Goal: Check status: Check status

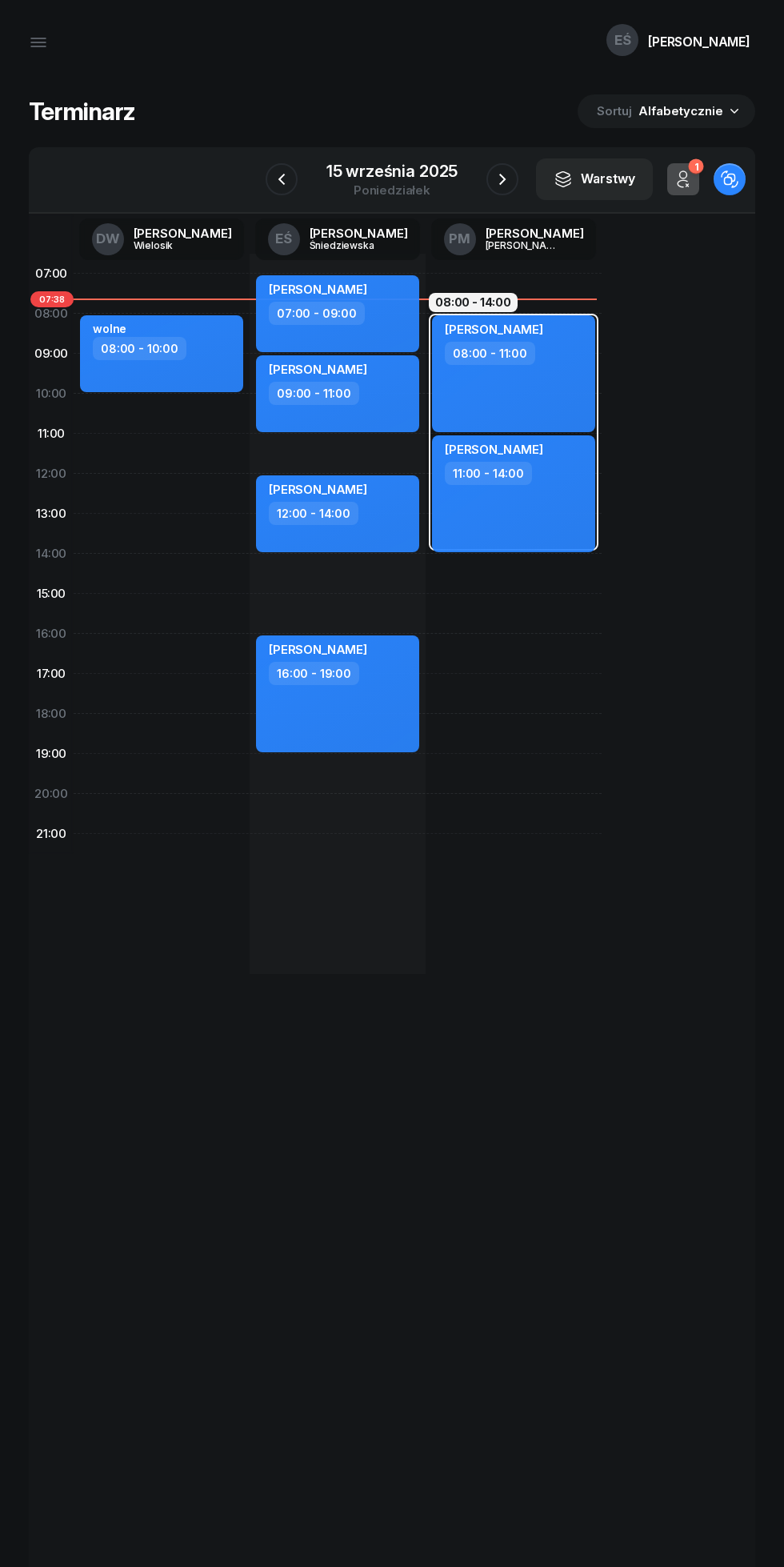
click at [386, 166] on div "15 września 2025" at bounding box center [392, 171] width 131 height 16
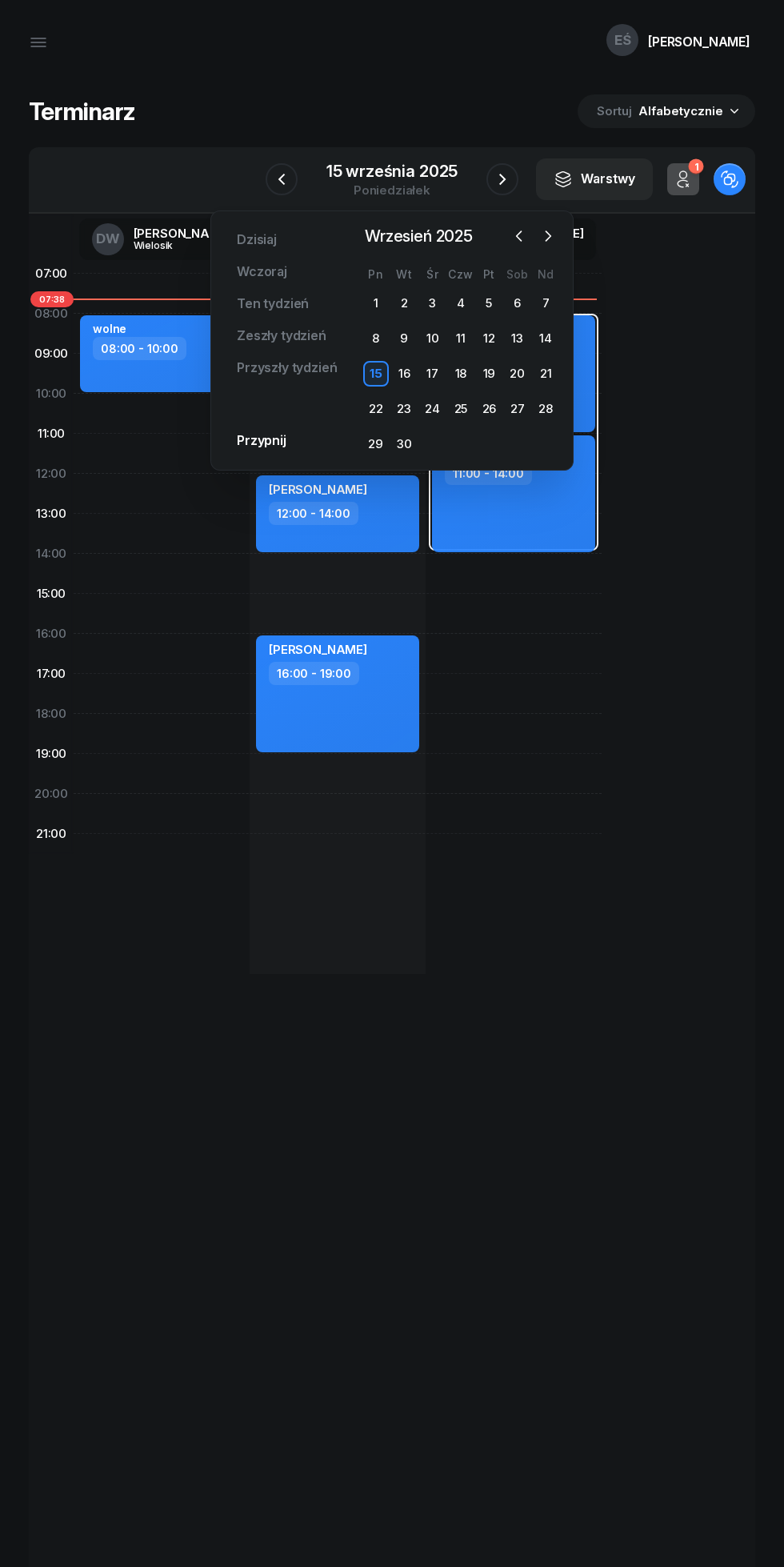
click at [460, 373] on div "18" at bounding box center [460, 373] width 26 height 26
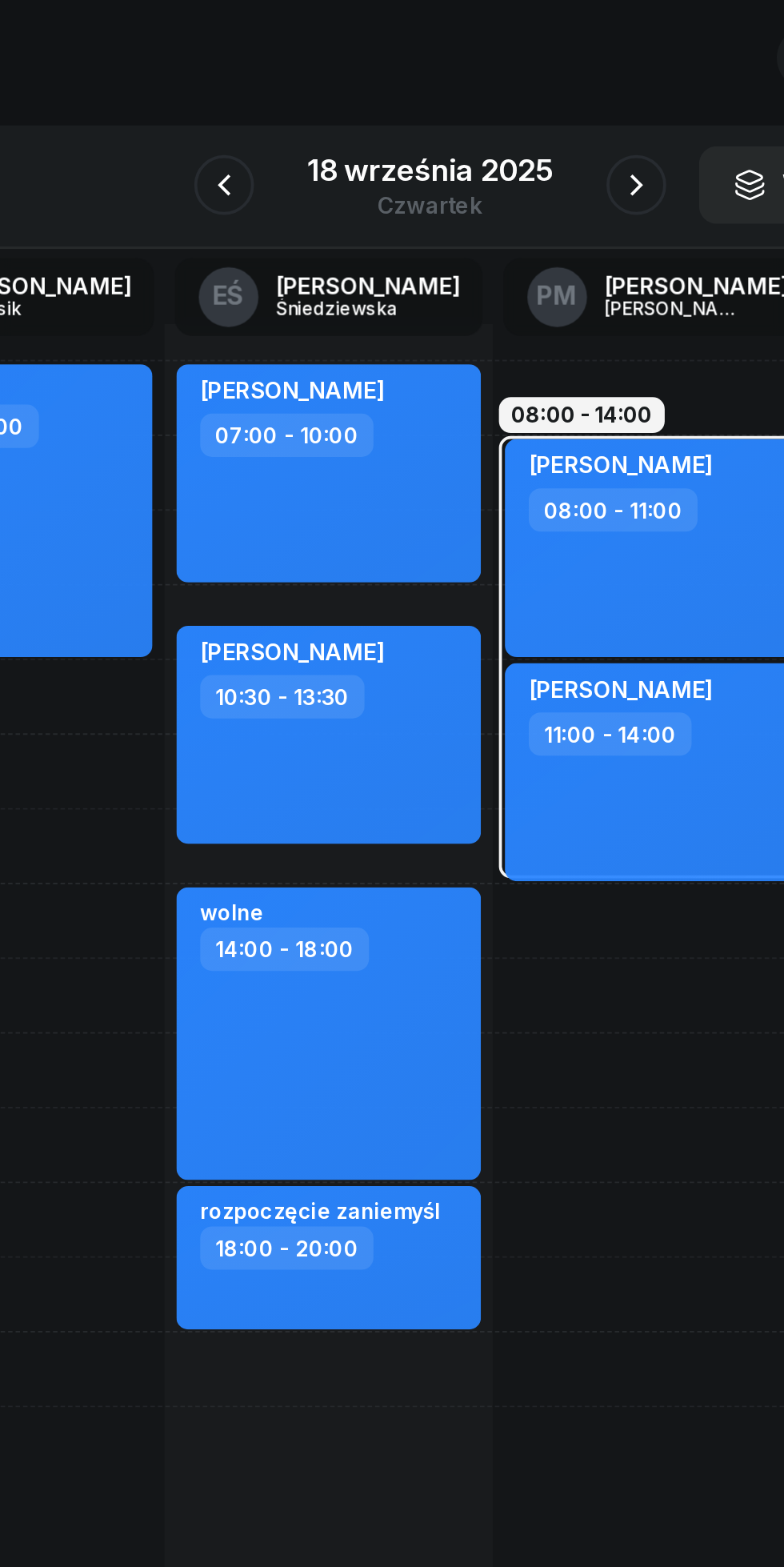
click at [505, 166] on button "button" at bounding box center [502, 179] width 32 height 32
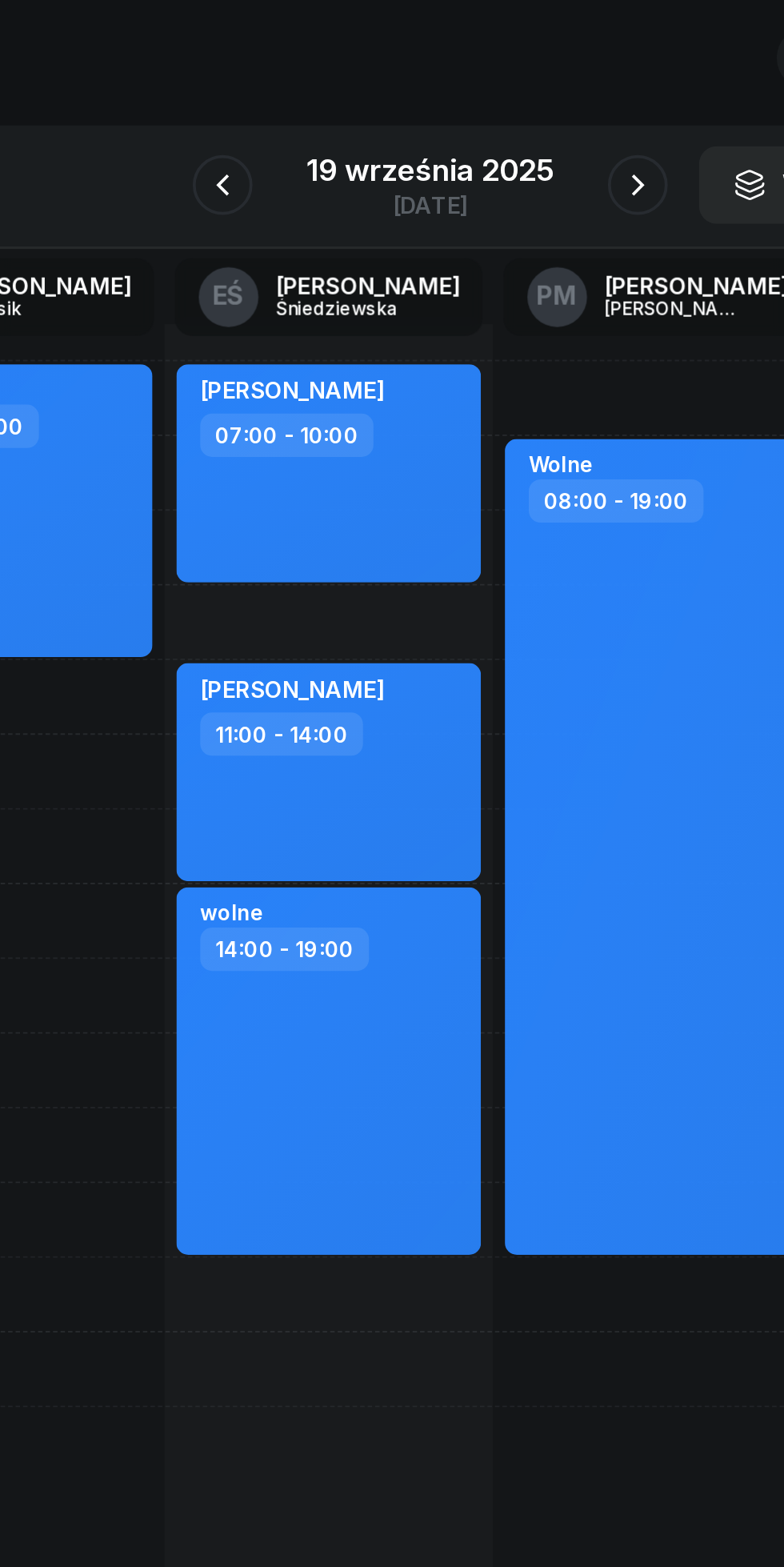
click at [349, 163] on div "19 września 2025" at bounding box center [392, 171] width 132 height 16
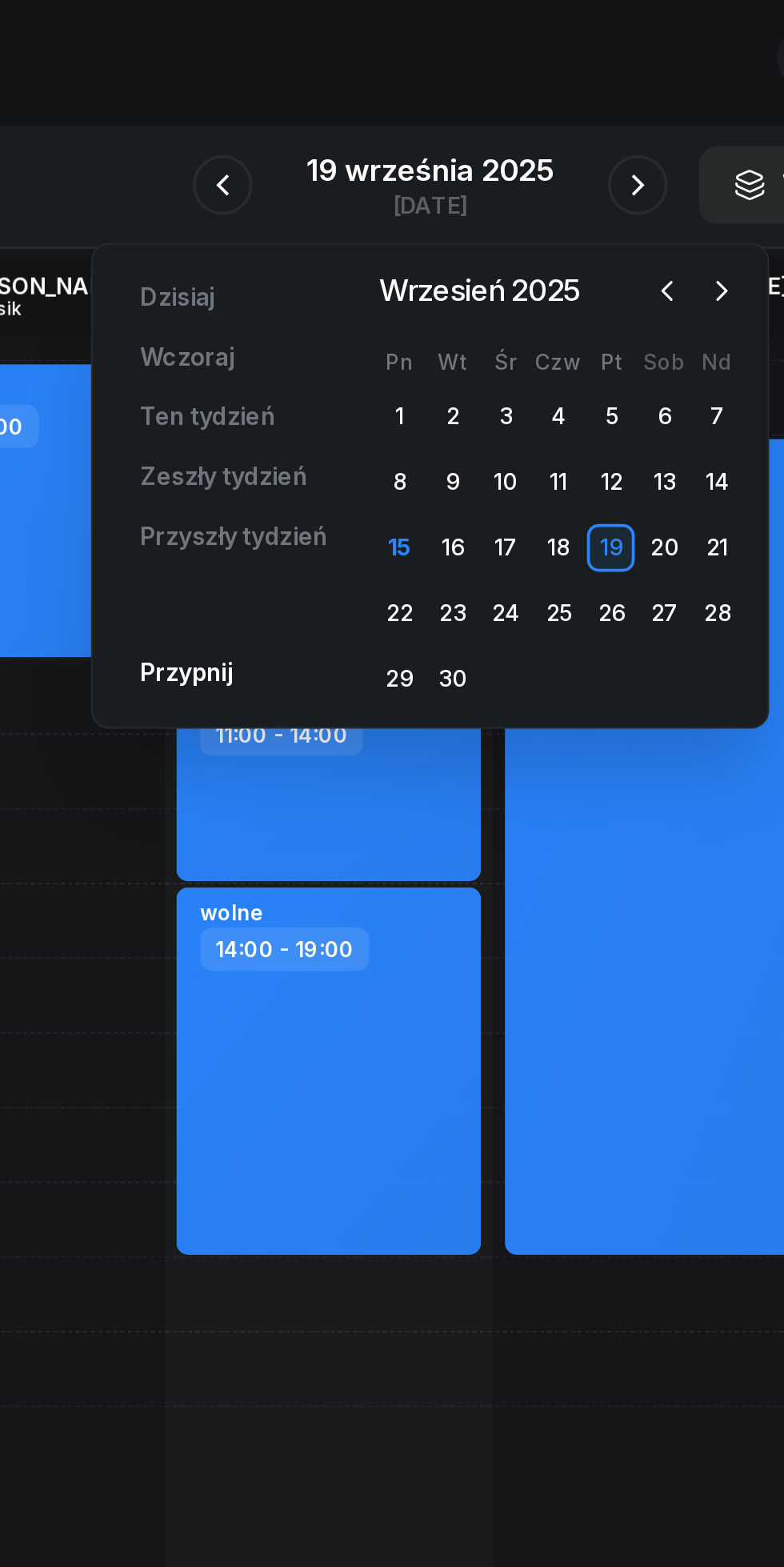
click at [403, 369] on div "16" at bounding box center [404, 373] width 26 height 26
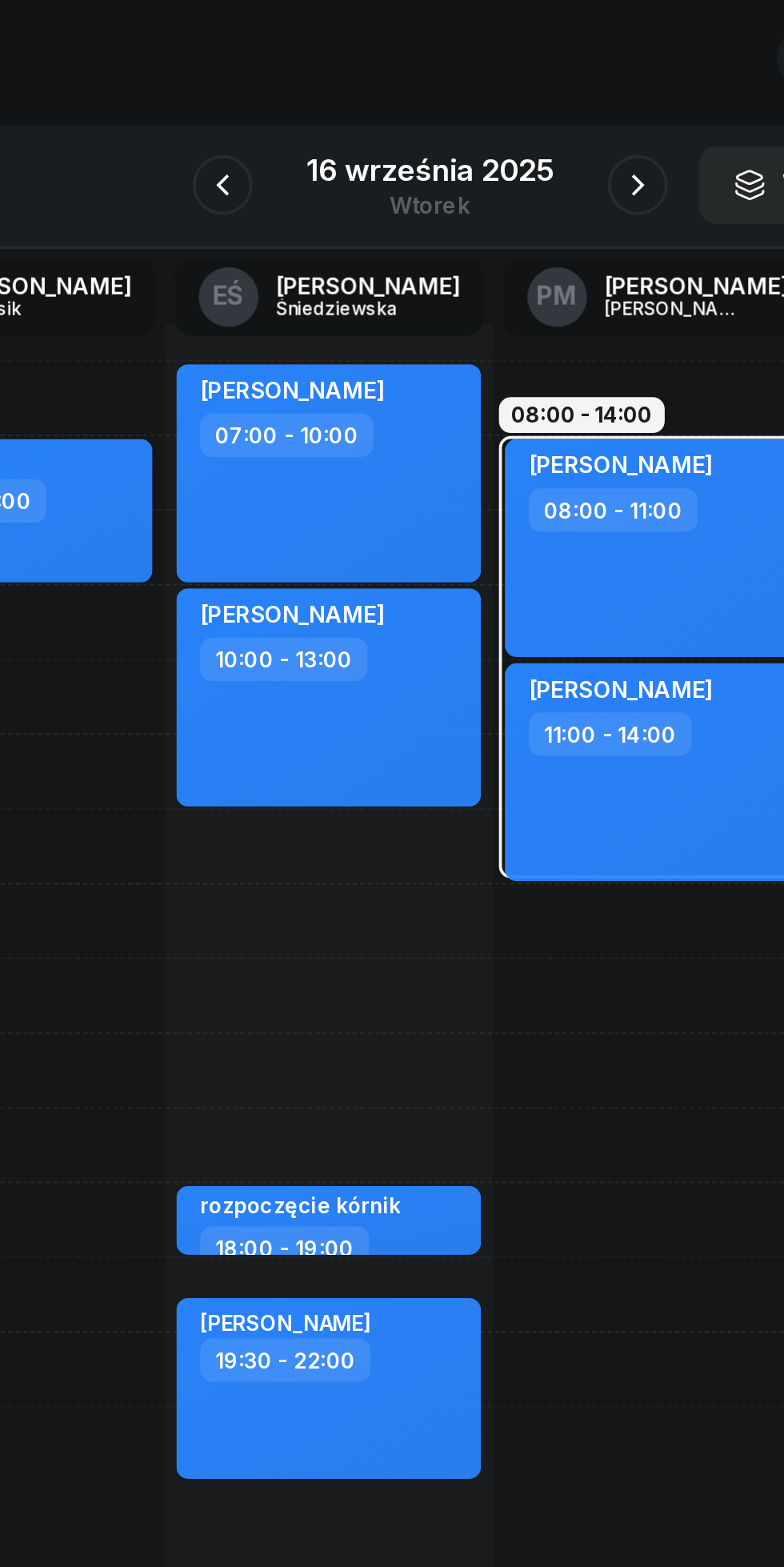
click at [502, 179] on icon "button" at bounding box center [502, 179] width 19 height 19
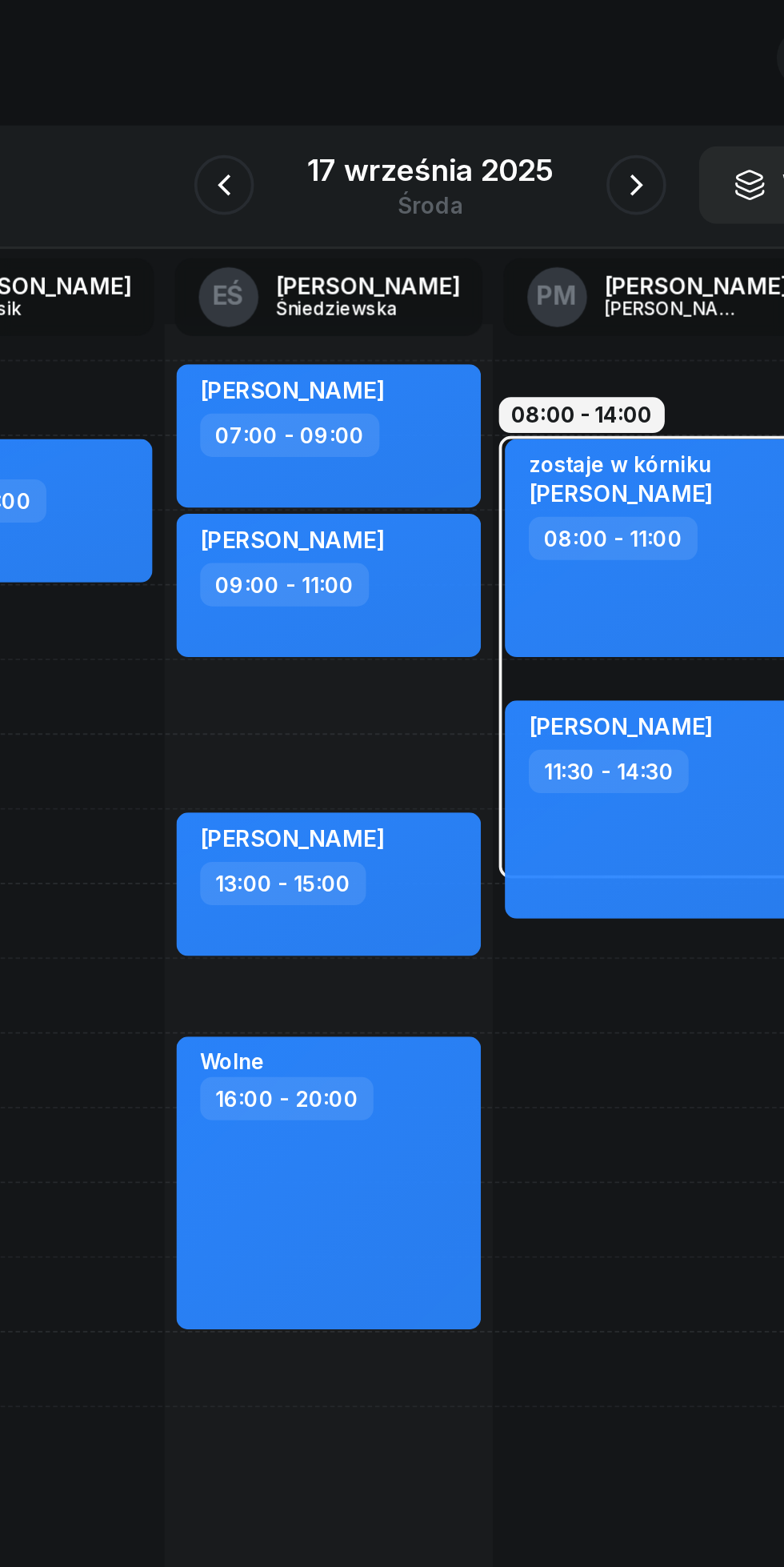
click at [502, 179] on icon "button" at bounding box center [502, 179] width 19 height 19
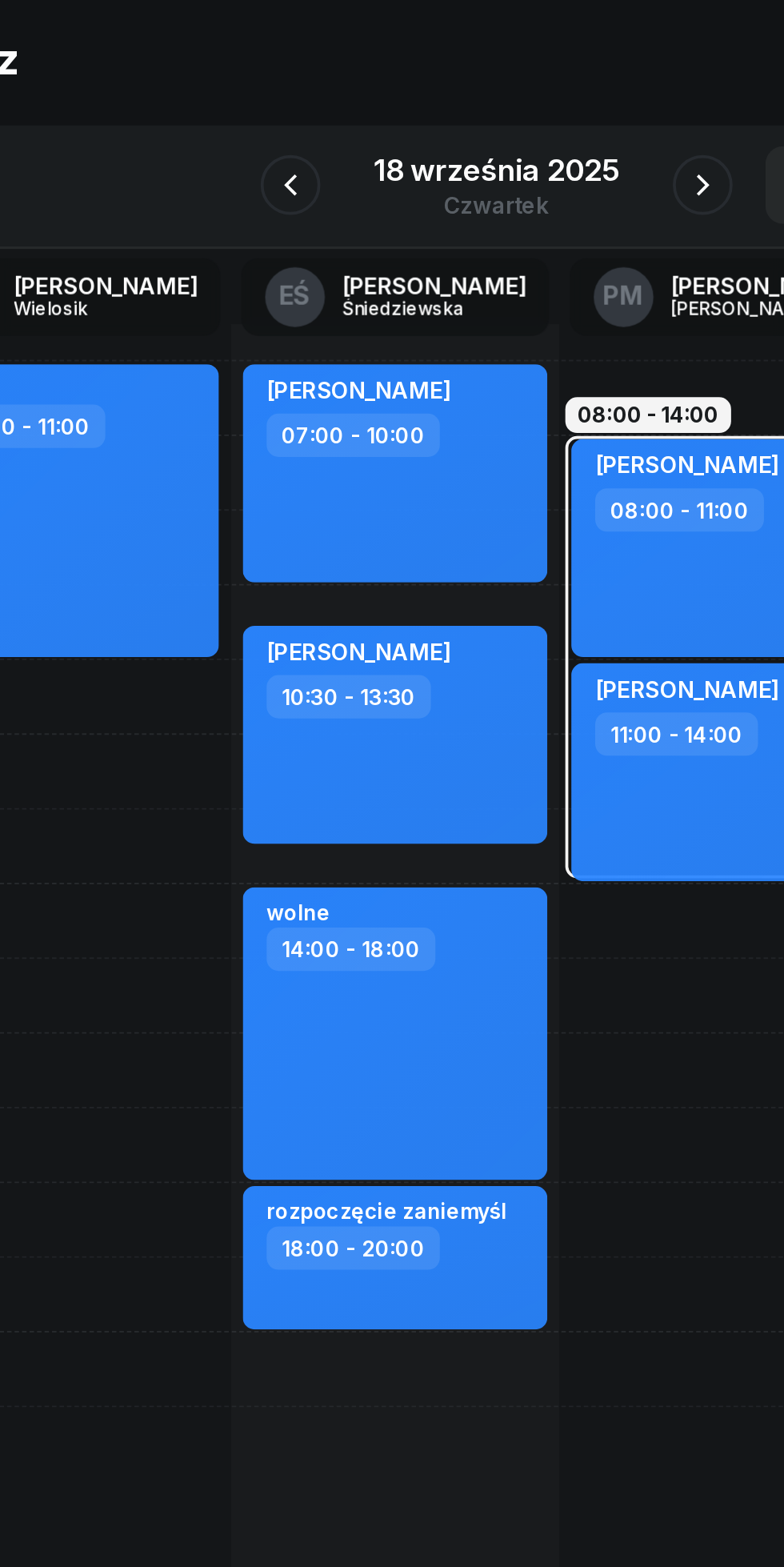
click at [491, 172] on button "button" at bounding box center [502, 179] width 32 height 32
